Goal: Information Seeking & Learning: Learn about a topic

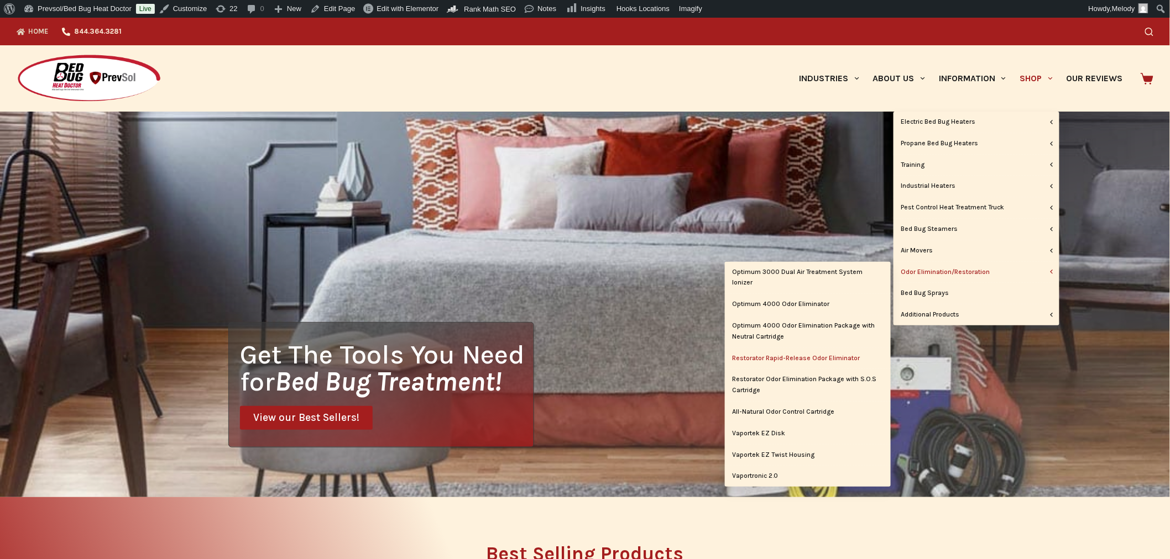
click at [813, 354] on link "Restorator Rapid-Release Odor Eliminator" at bounding box center [808, 358] width 166 height 21
click at [808, 382] on link "Restorator Odor Elimination Package with S.O.S Cartridge" at bounding box center [808, 385] width 166 height 32
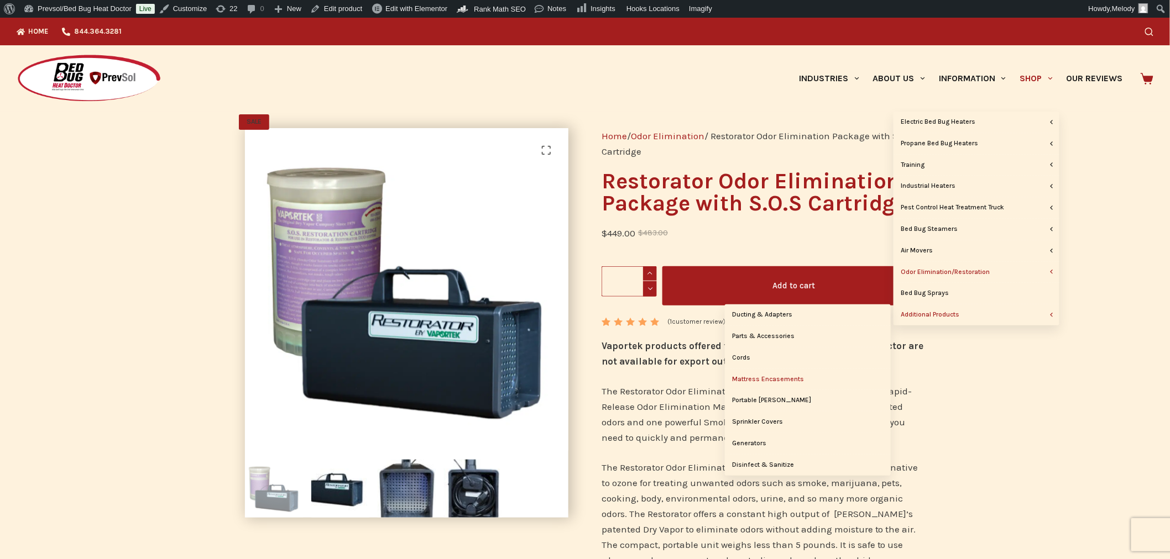
click at [796, 383] on link "Mattress Encasements" at bounding box center [808, 379] width 166 height 21
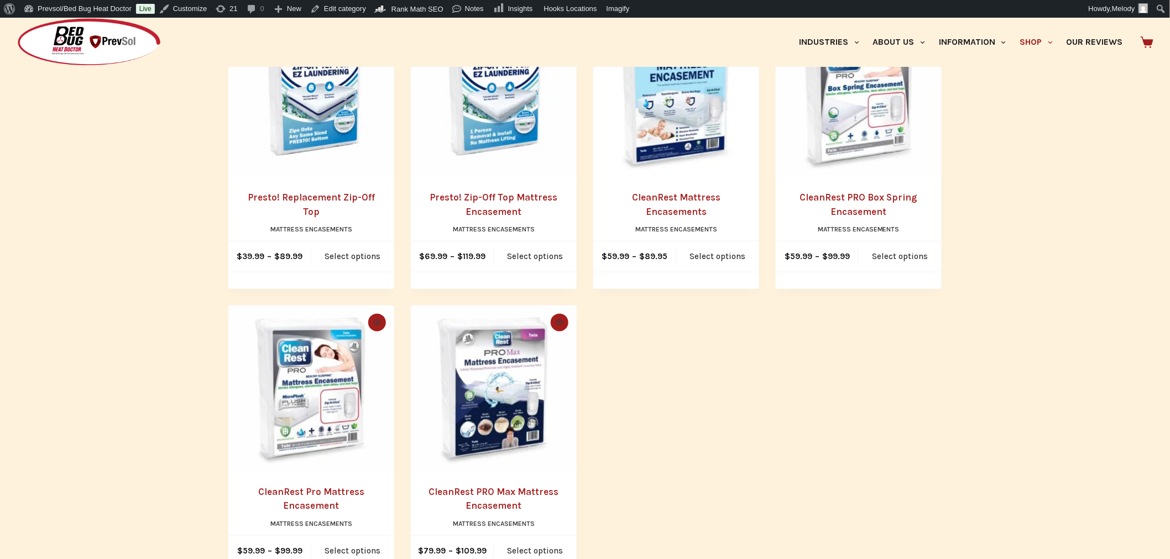
scroll to position [308, 0]
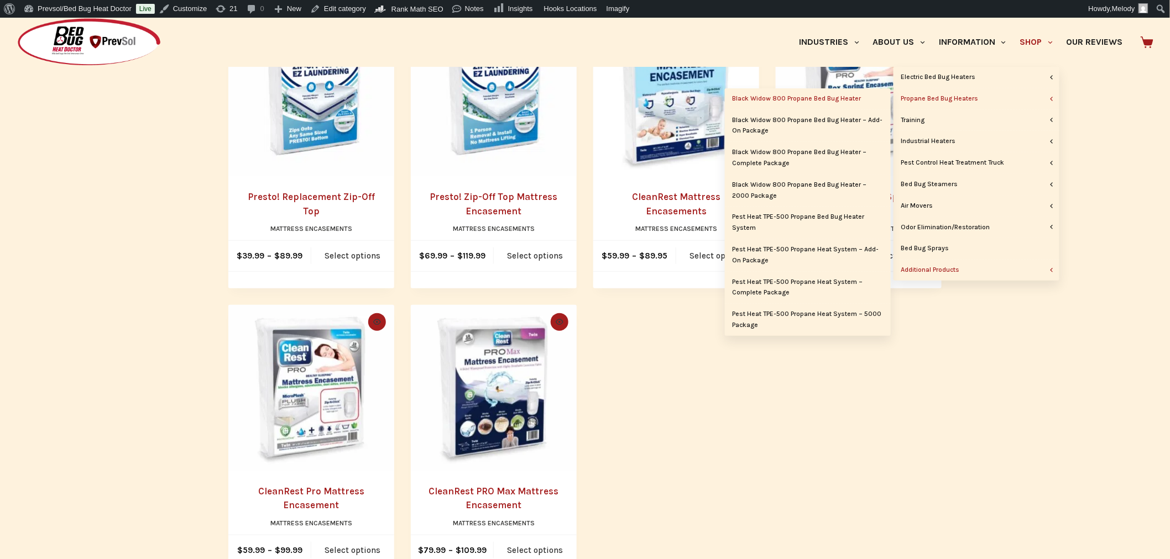
click at [814, 96] on link "Black Widow 800 Propane Bed Bug Heater" at bounding box center [808, 98] width 166 height 21
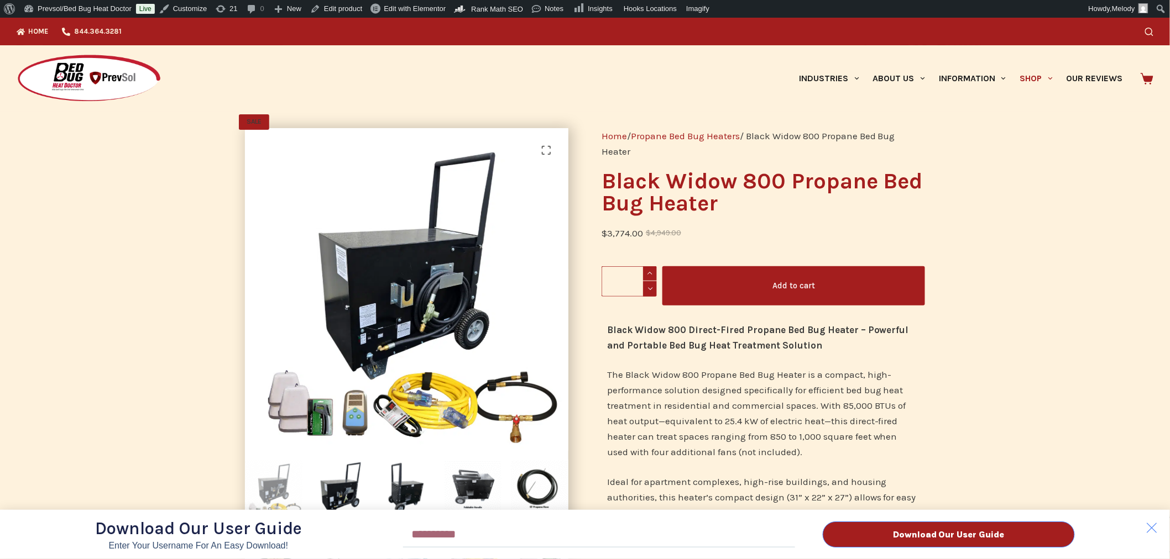
click at [1036, 75] on div "Download Our User Guide Enter Your Username for an Easy Download! Email Downloa…" at bounding box center [585, 289] width 1170 height 542
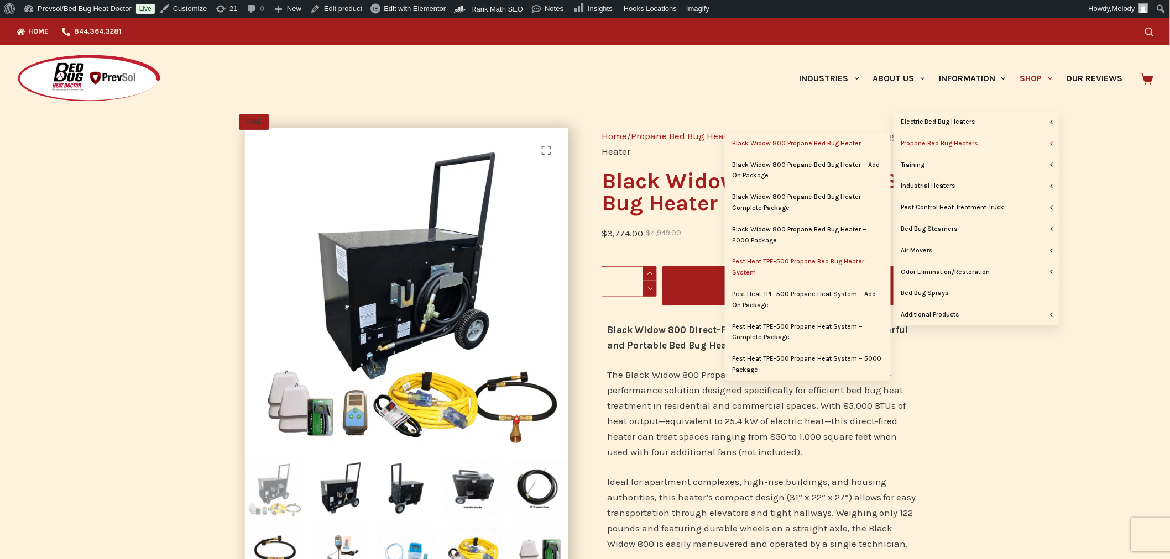
click at [786, 260] on link "Pest Heat TPE-500 Propane Bed Bug Heater System" at bounding box center [808, 267] width 166 height 32
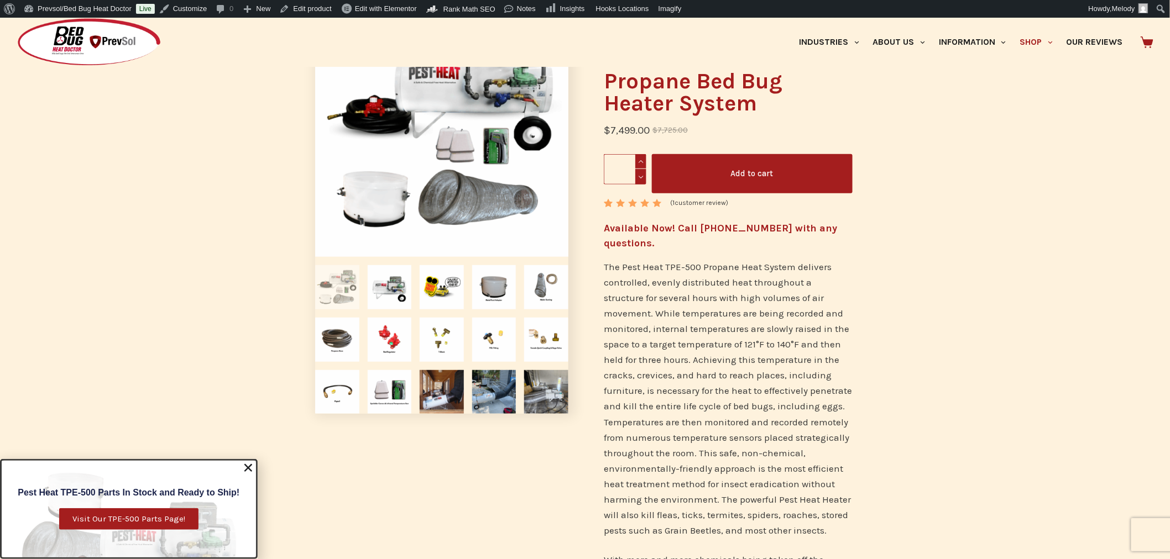
scroll to position [146, 0]
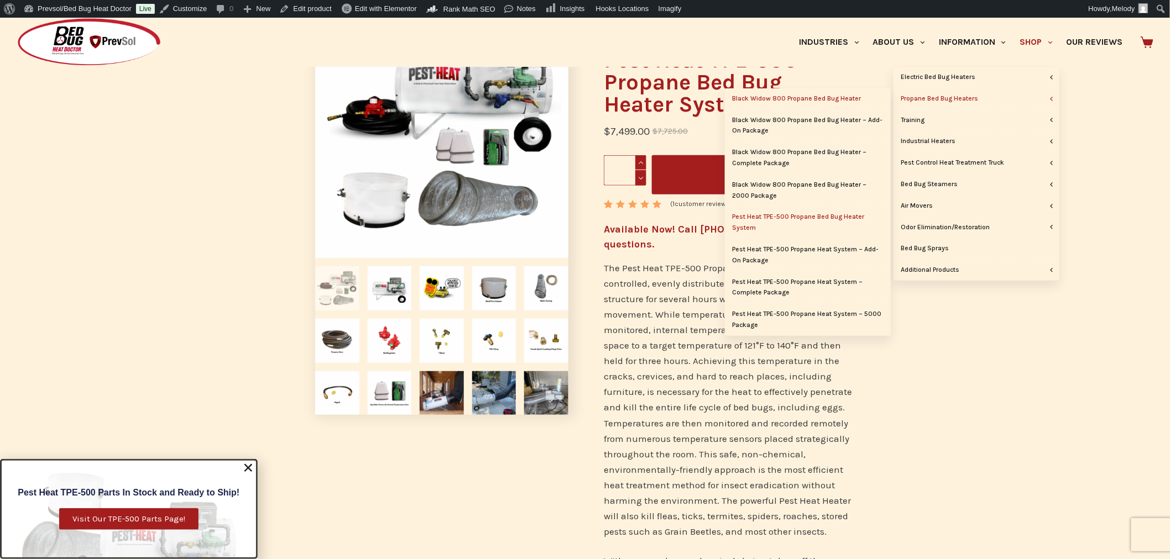
click at [798, 94] on link "Black Widow 800 Propane Bed Bug Heater" at bounding box center [808, 98] width 166 height 21
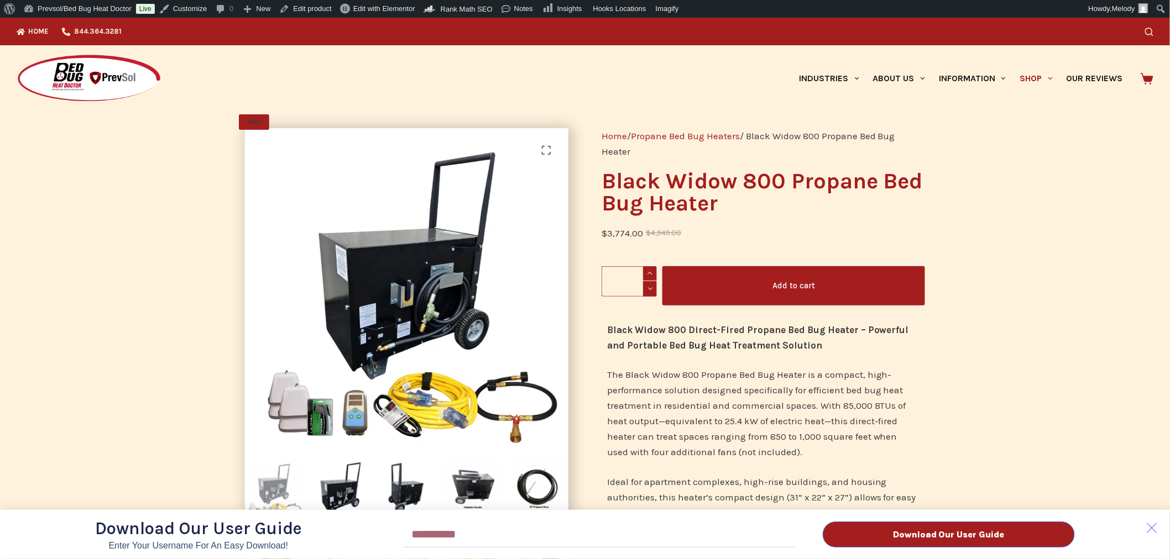
click at [1027, 73] on div "Download Our User Guide Enter Your Username for an Easy Download! Email Downloa…" at bounding box center [585, 289] width 1170 height 542
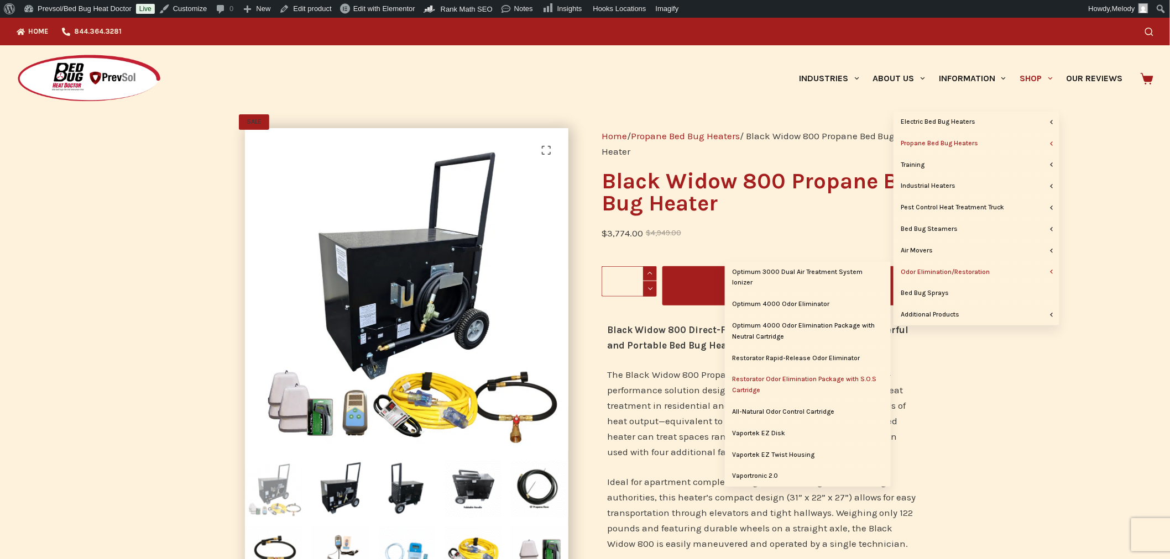
click at [789, 382] on link "Restorator Odor Elimination Package with S.O.S Cartridge" at bounding box center [808, 385] width 166 height 32
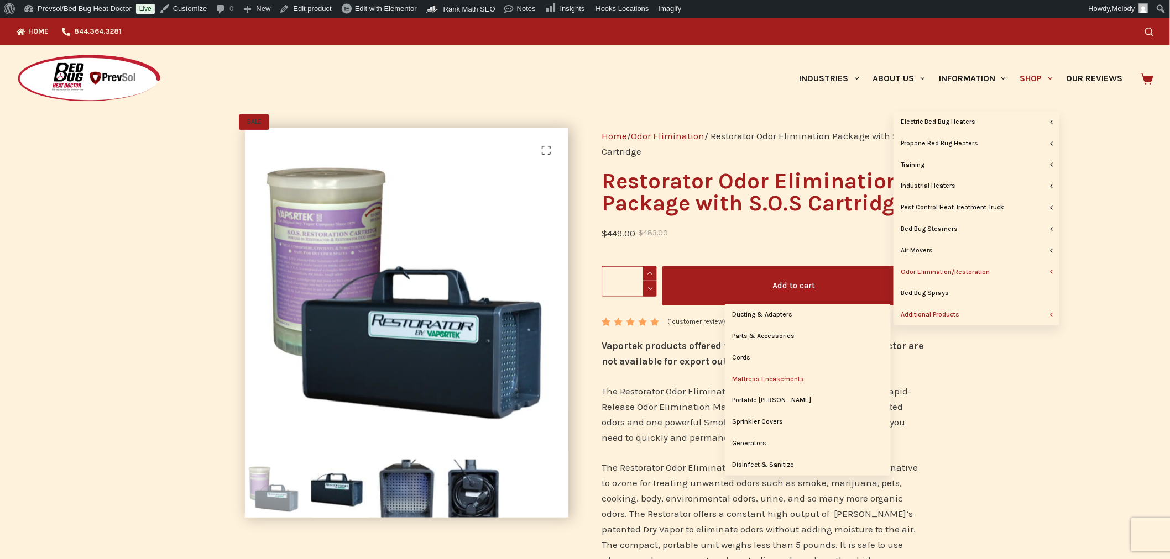
click at [782, 380] on link "Mattress Encasements" at bounding box center [808, 379] width 166 height 21
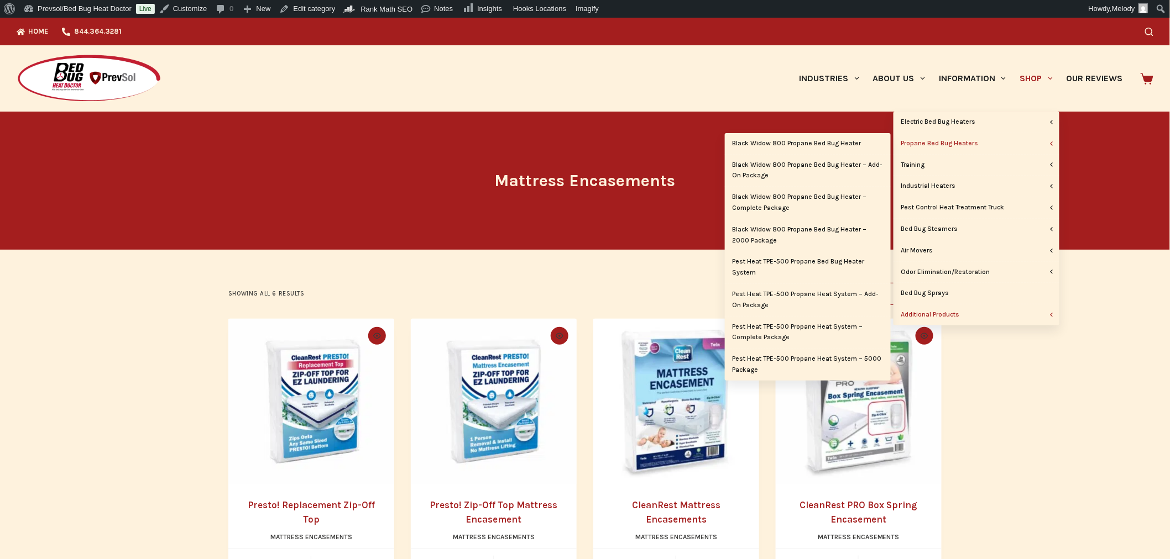
click at [942, 144] on link "Propane Bed Bug Heaters" at bounding box center [976, 143] width 166 height 21
